Goal: Transaction & Acquisition: Subscribe to service/newsletter

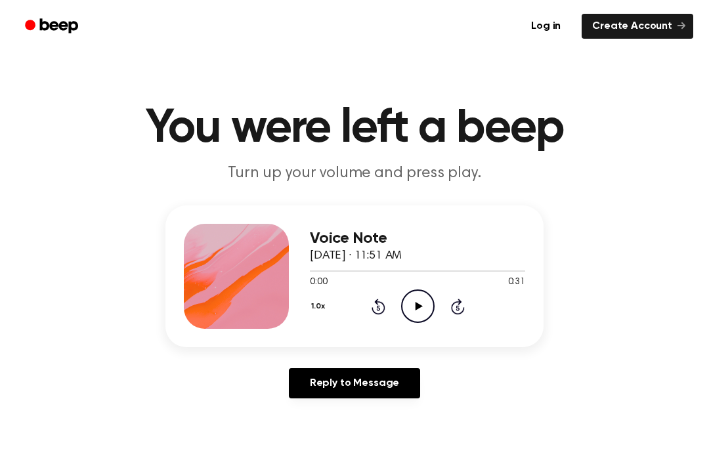
click at [392, 372] on link "Reply to Message" at bounding box center [354, 383] width 131 height 30
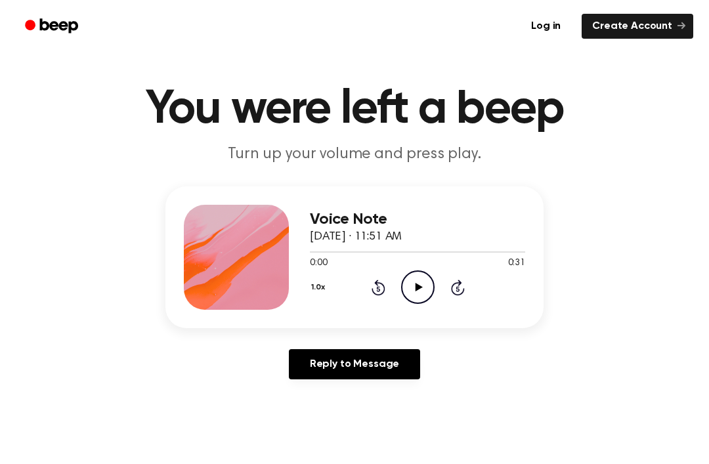
scroll to position [21, 0]
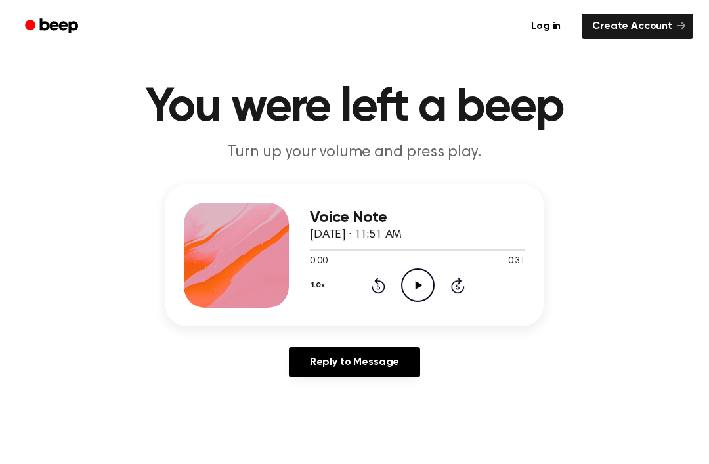
click at [689, 18] on link "Create Account" at bounding box center [637, 26] width 112 height 25
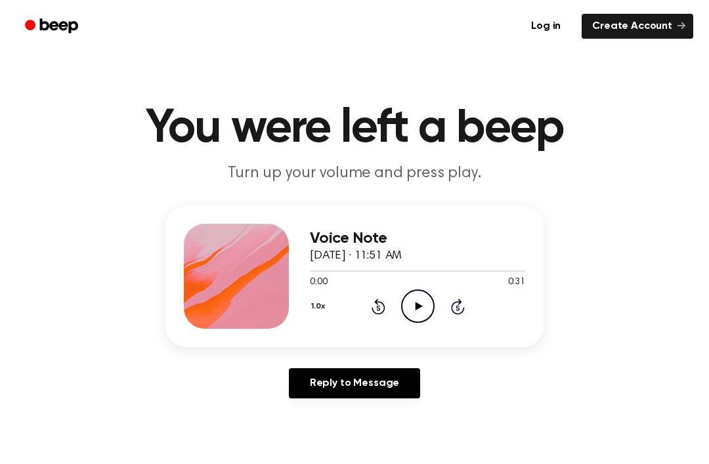
click at [434, 317] on div "1.0x Rewind 5 seconds Play Audio Skip 5 seconds" at bounding box center [417, 305] width 215 height 33
click at [415, 331] on div "Voice Note September 24, 2025 · 11:51 AM 0:00 0:31 Your browser does not suppor…" at bounding box center [354, 276] width 378 height 142
click at [412, 313] on icon "Play Audio" at bounding box center [417, 305] width 33 height 33
click at [399, 316] on div "1.0x Rewind 5 seconds Play Audio Skip 5 seconds" at bounding box center [417, 305] width 215 height 33
